Goal: Obtain resource: Obtain resource

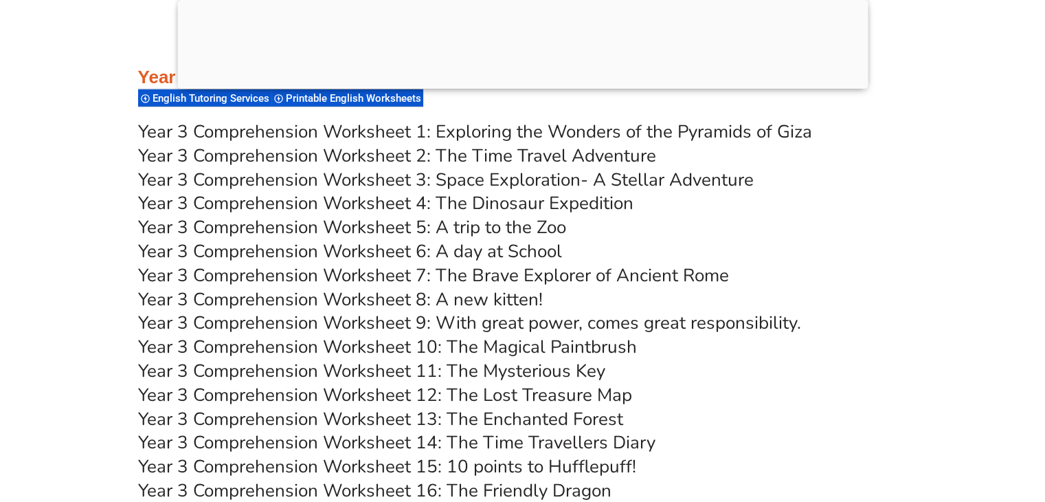
scroll to position [4634, 0]
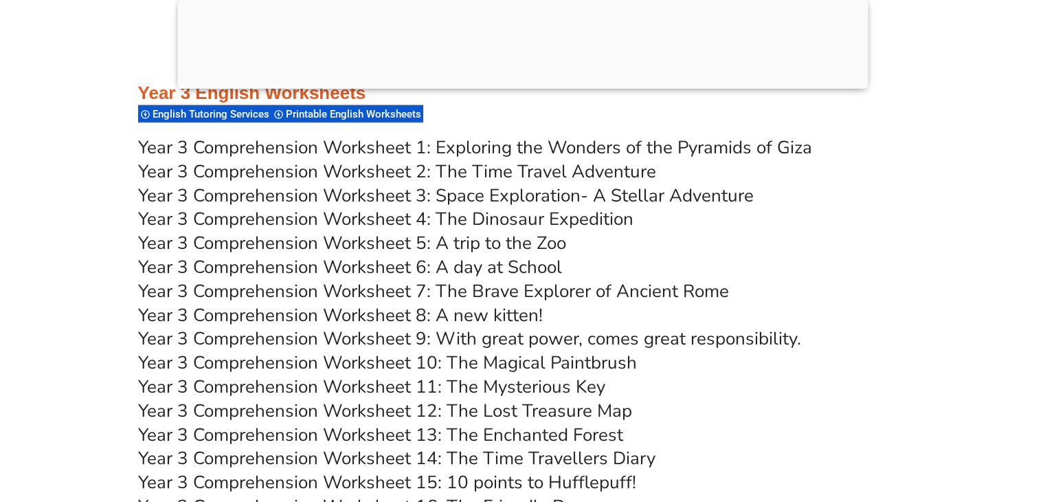
click at [513, 172] on link "Year 3 Comprehension Worksheet 2: The Time Travel Adventure" at bounding box center [397, 171] width 518 height 24
click at [528, 85] on div at bounding box center [522, 85] width 691 height 0
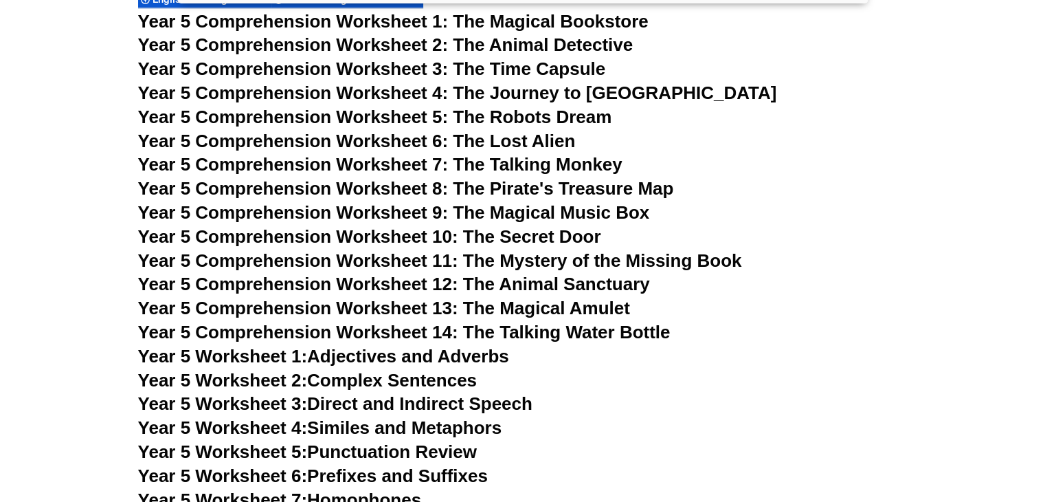
scroll to position [6720, 0]
click at [572, 93] on span "Year 5 Comprehension Worksheet 4: The Journey to [GEOGRAPHIC_DATA]" at bounding box center [457, 92] width 639 height 21
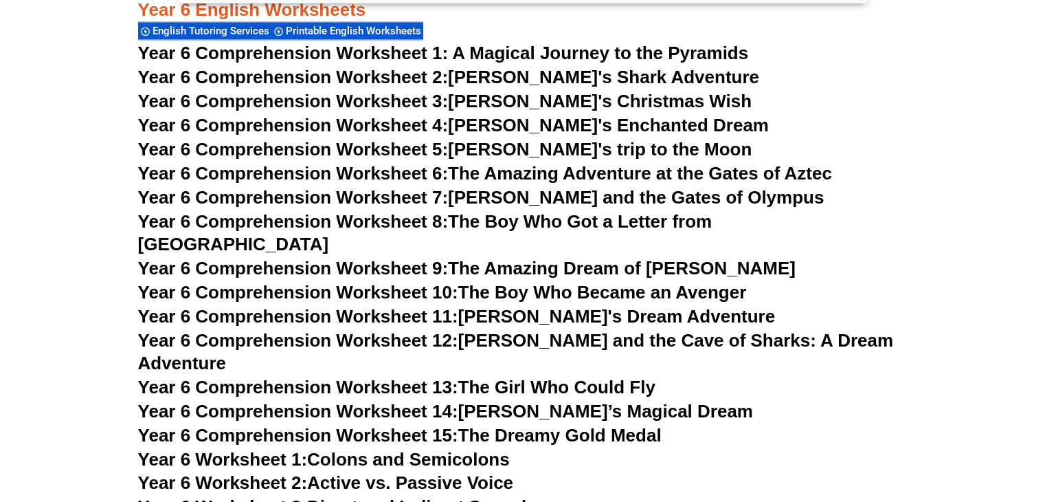
scroll to position [7698, 0]
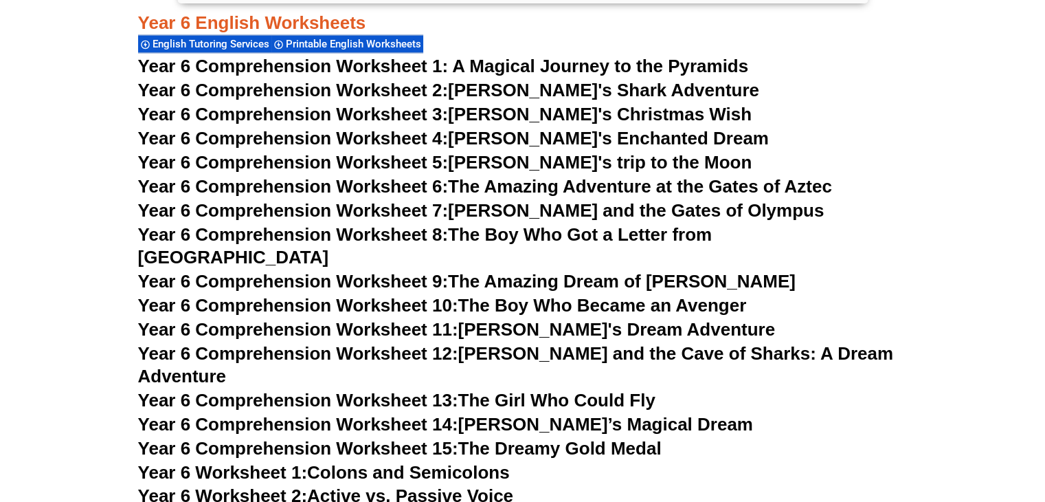
click at [631, 229] on link "Year 6 Comprehension Worksheet 8: The Boy Who Got a Letter from [GEOGRAPHIC_DAT…" at bounding box center [425, 245] width 574 height 44
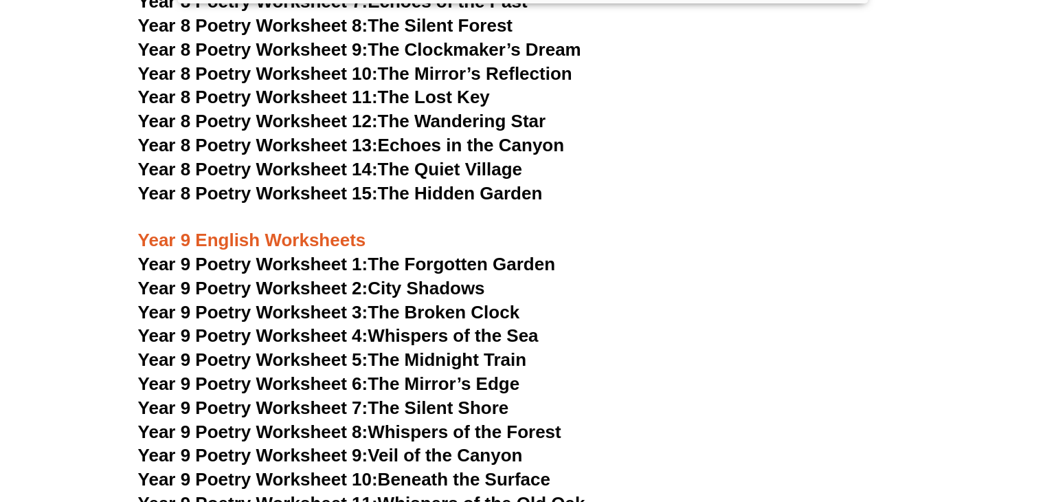
scroll to position [9427, 0]
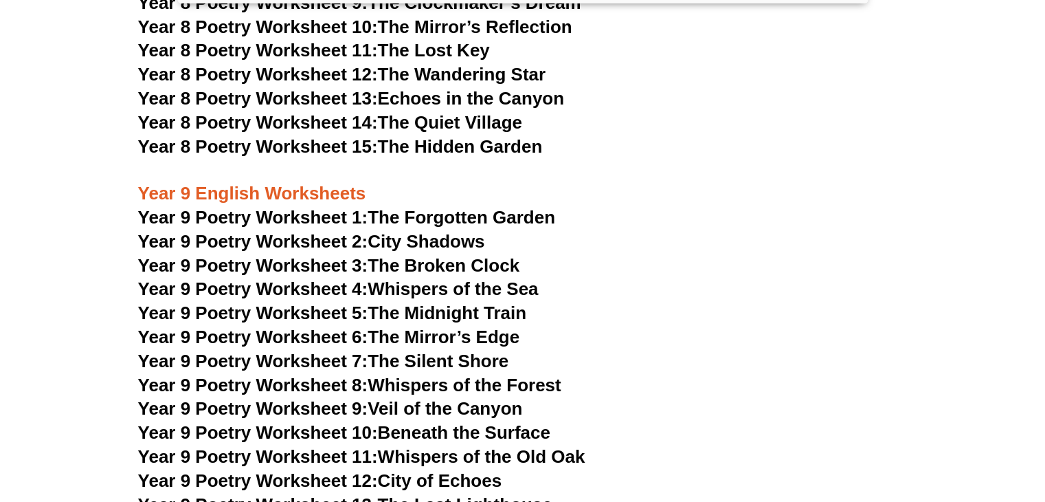
click at [487, 207] on link "Year 9 Poetry Worksheet 1: The Forgotten Garden" at bounding box center [346, 217] width 417 height 21
click at [447, 302] on link "Year 9 Poetry Worksheet 5: The Midnight Train" at bounding box center [332, 312] width 389 height 21
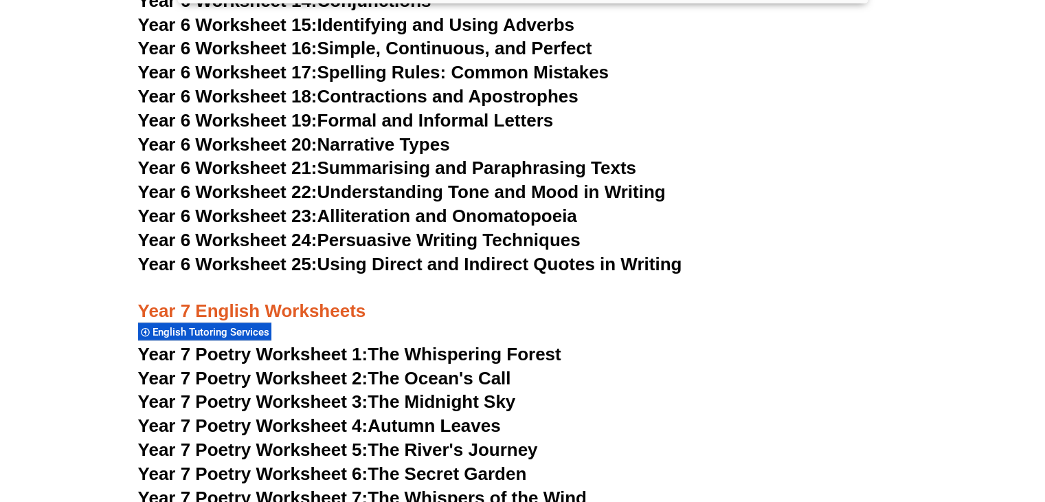
scroll to position [8443, 0]
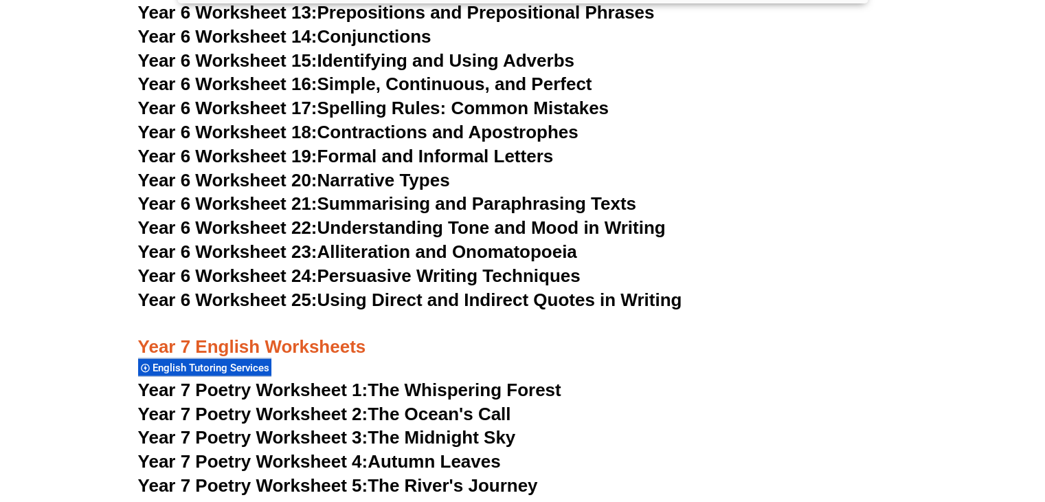
click at [585, 289] on link "Year 6 Worksheet 25: Using Direct and Indirect Quotes in Writing" at bounding box center [410, 299] width 544 height 21
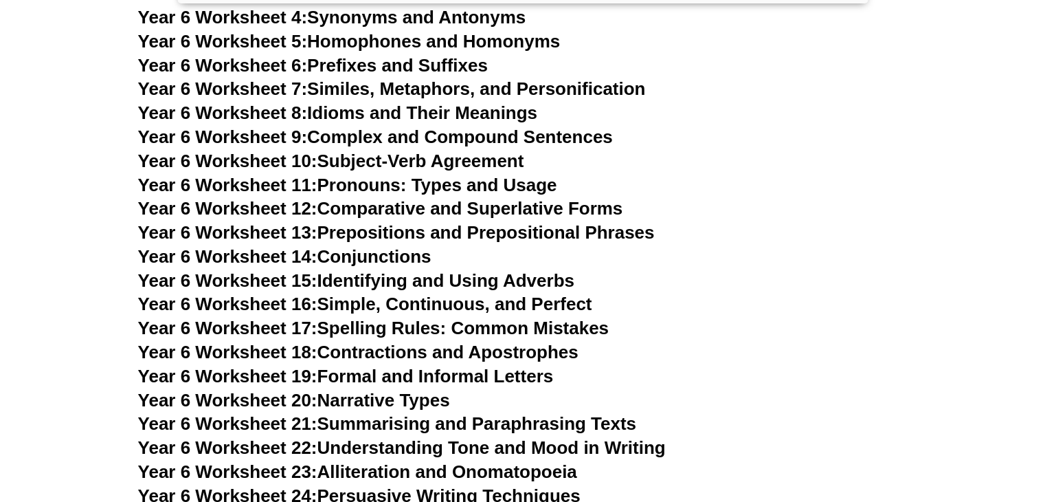
scroll to position [8213, 0]
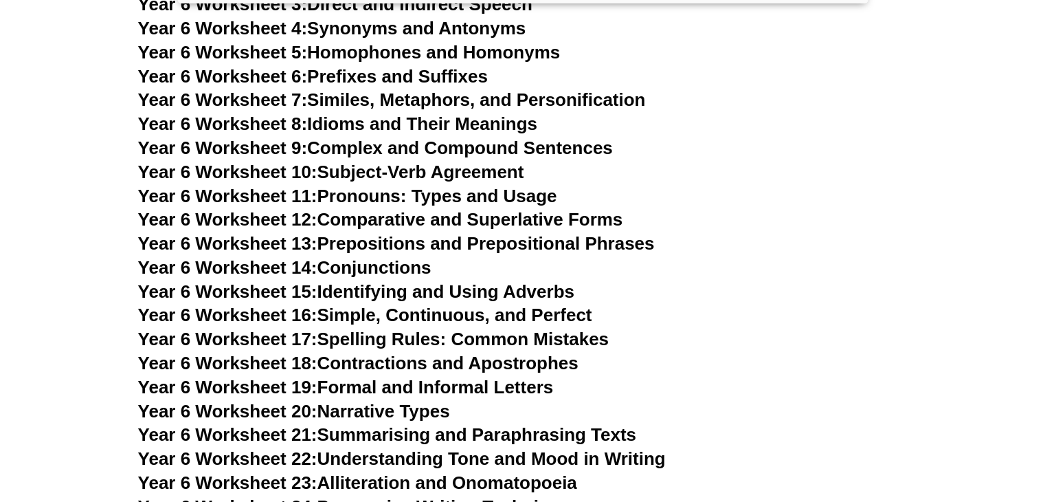
click at [743, 280] on h3 "Year 6 Worksheet 15: Identifying and Using Adverbs" at bounding box center [523, 291] width 770 height 23
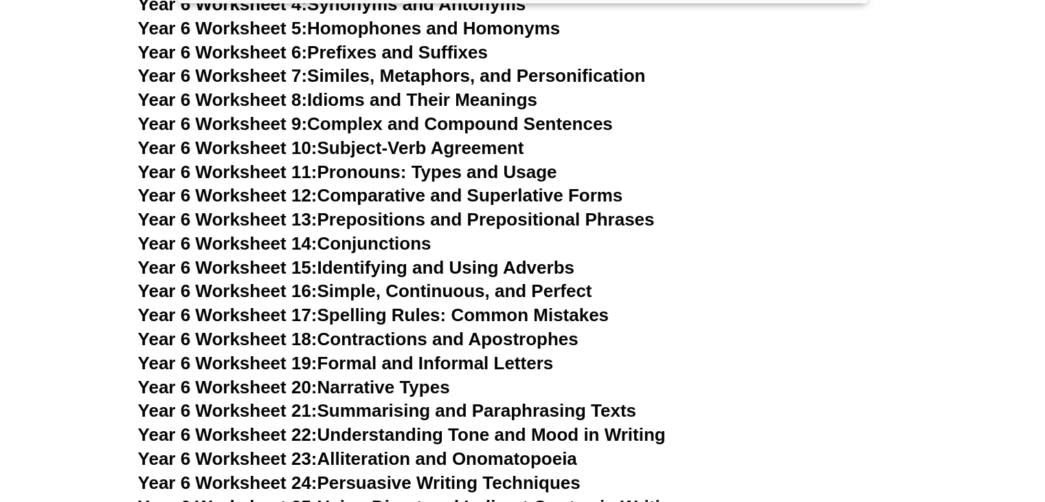
click at [634, 400] on link "Year 6 Worksheet 21: Summarising and Paraphrasing Texts" at bounding box center [387, 410] width 498 height 21
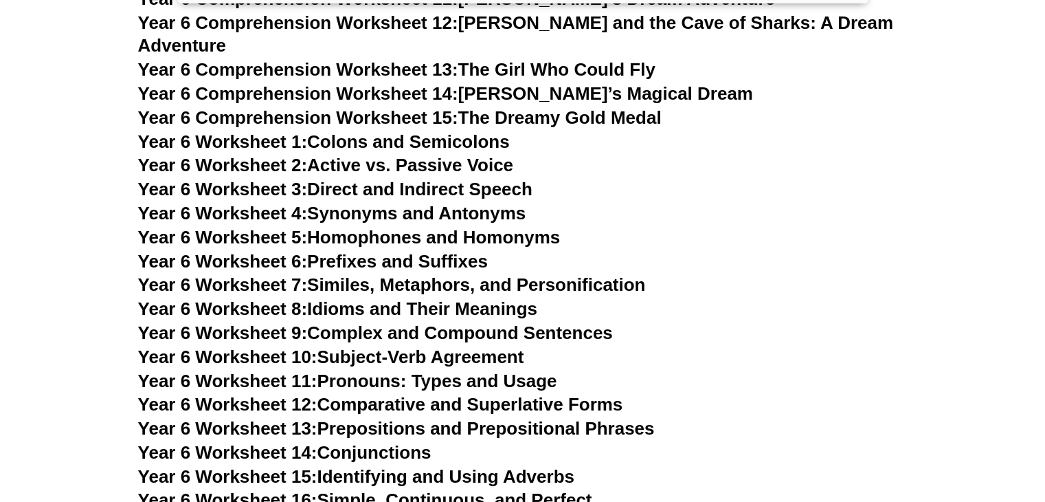
scroll to position [8028, 0]
click at [616, 417] on link "Year 6 Worksheet 13: Prepositions and Prepositional Phrases" at bounding box center [396, 427] width 517 height 21
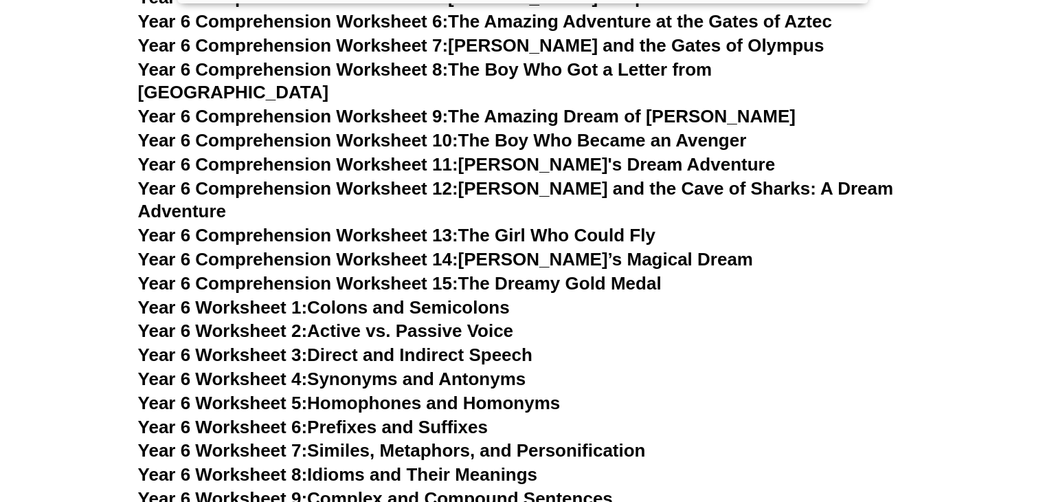
scroll to position [7861, 0]
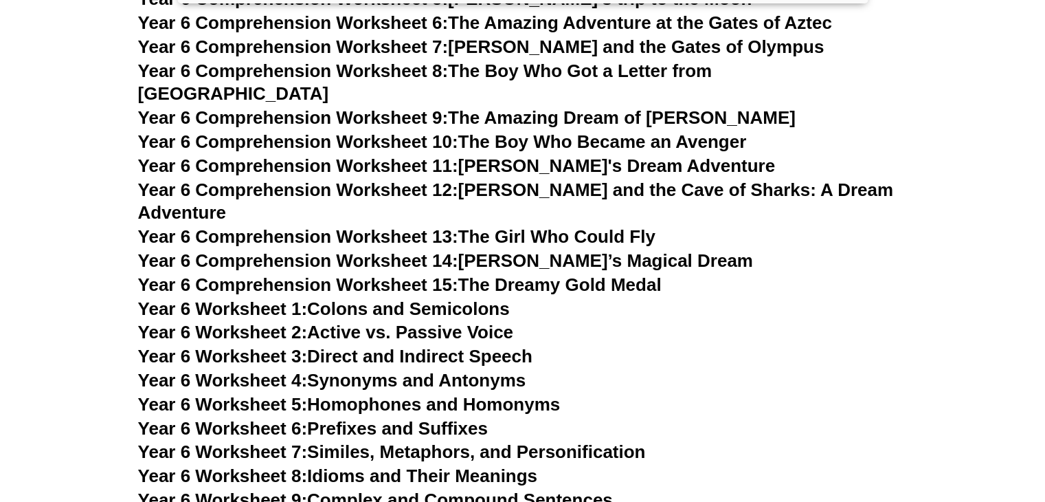
click at [434, 298] on link "Year 6 Worksheet 1: Colons and Semicolons" at bounding box center [324, 308] width 372 height 21
